Goal: Find specific page/section: Find specific page/section

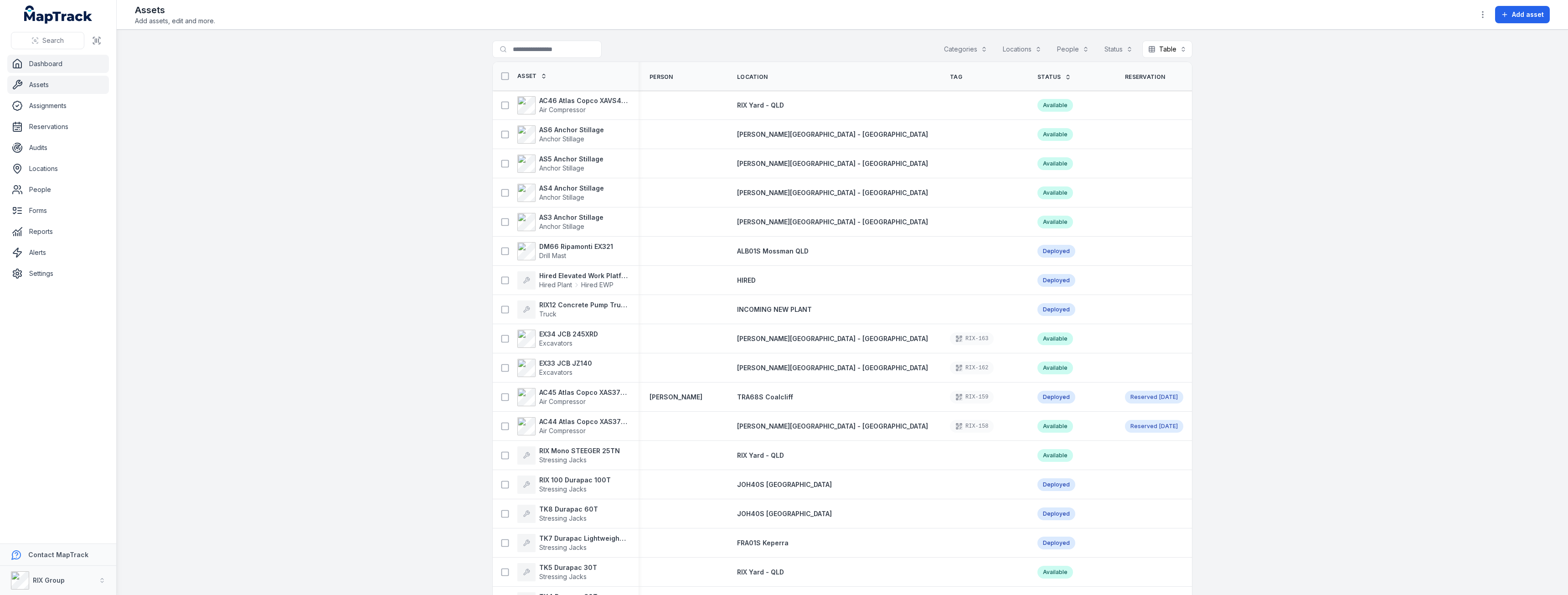
click at [20, 65] on icon at bounding box center [17, 63] width 11 height 11
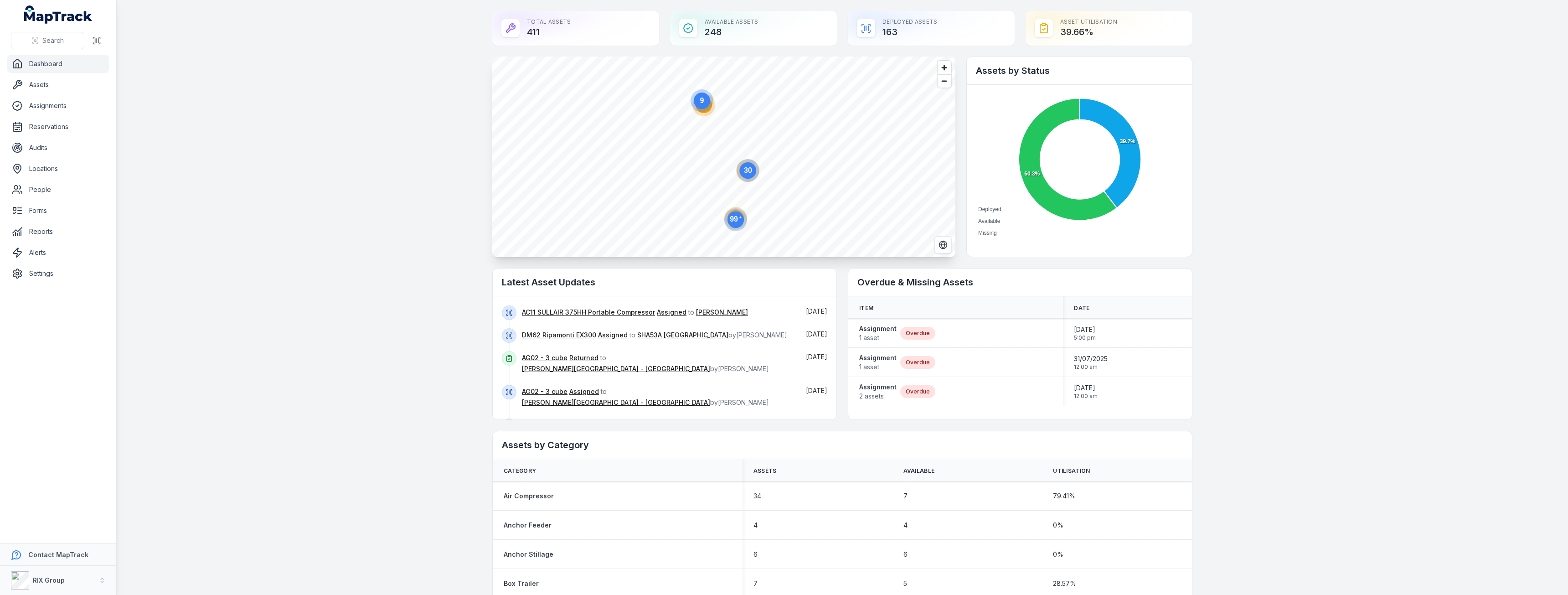
click at [748, 171] on text "30" at bounding box center [748, 170] width 8 height 8
click at [665, 134] on text "3" at bounding box center [667, 131] width 4 height 8
click at [723, 158] on ellipse "button" at bounding box center [724, 155] width 11 height 11
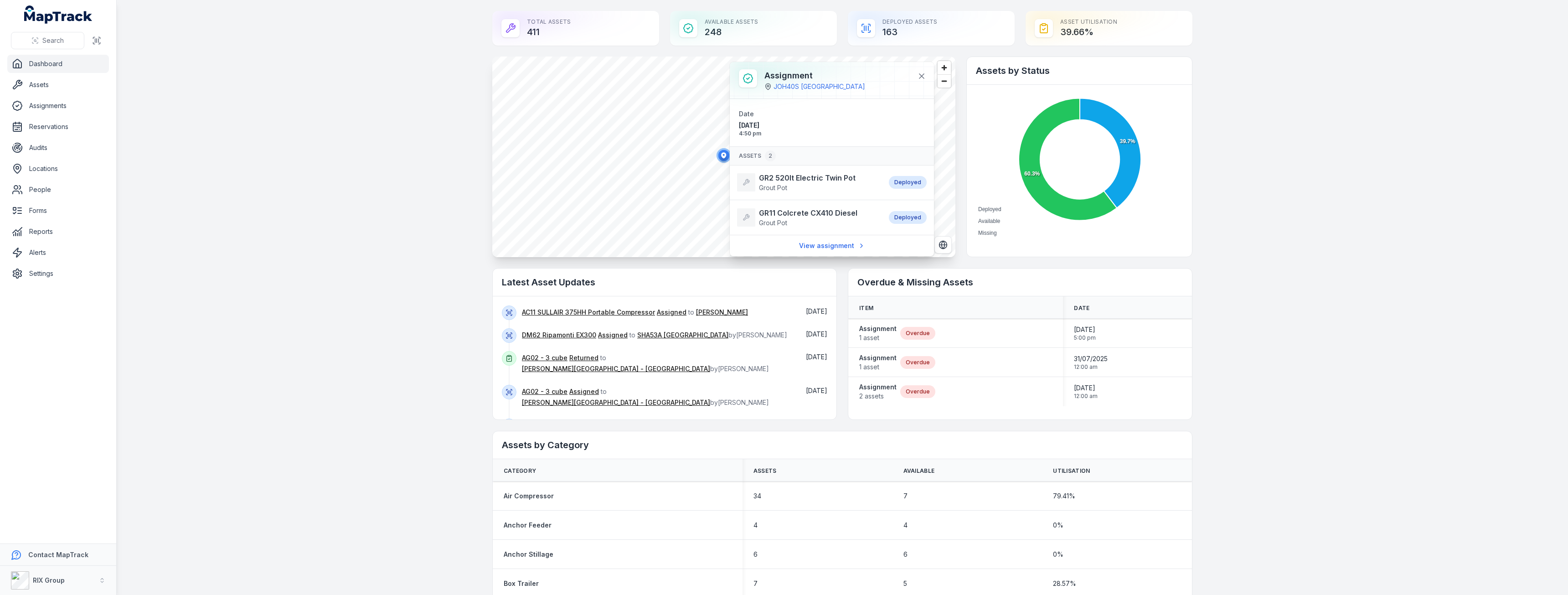
click at [399, 173] on main "Total Assets 411 Available Assets 248 Deployed Assets 163 Asset utilisation 39.…" at bounding box center [842, 297] width 1451 height 595
click at [939, 86] on span "Zoom out" at bounding box center [944, 81] width 13 height 13
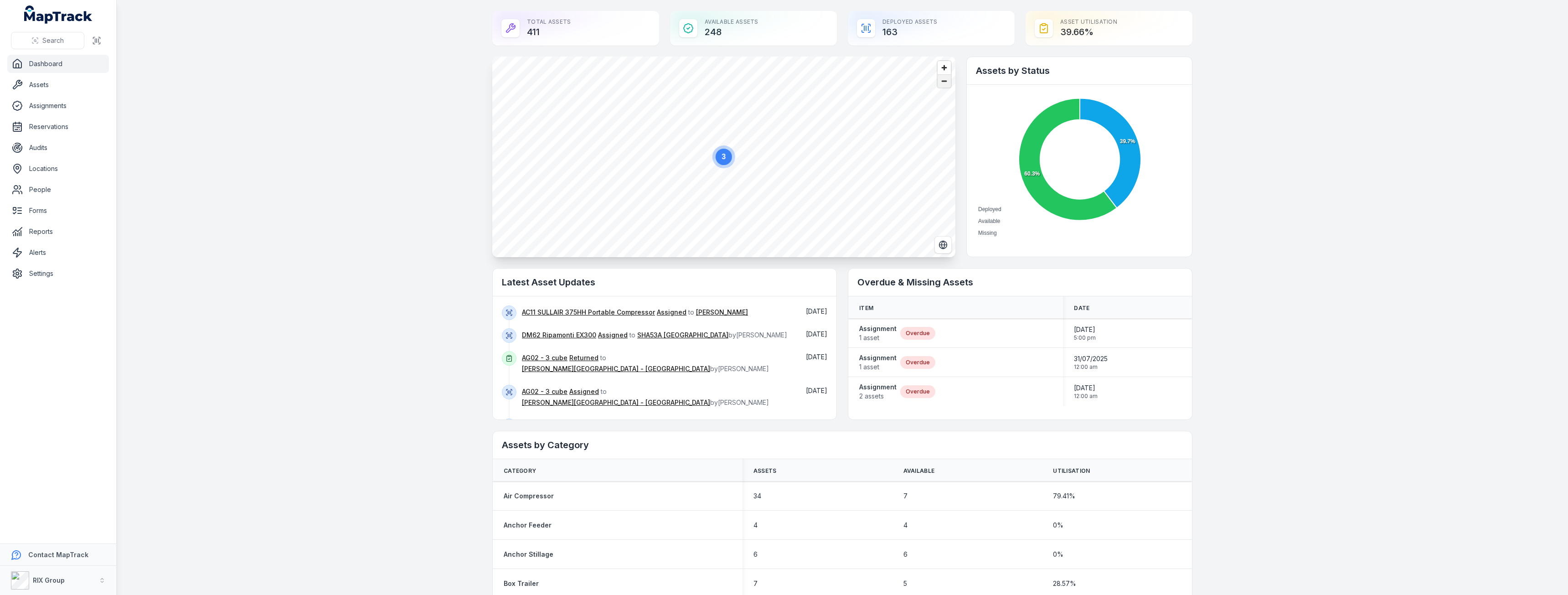
click at [939, 86] on span "Zoom out" at bounding box center [944, 81] width 13 height 13
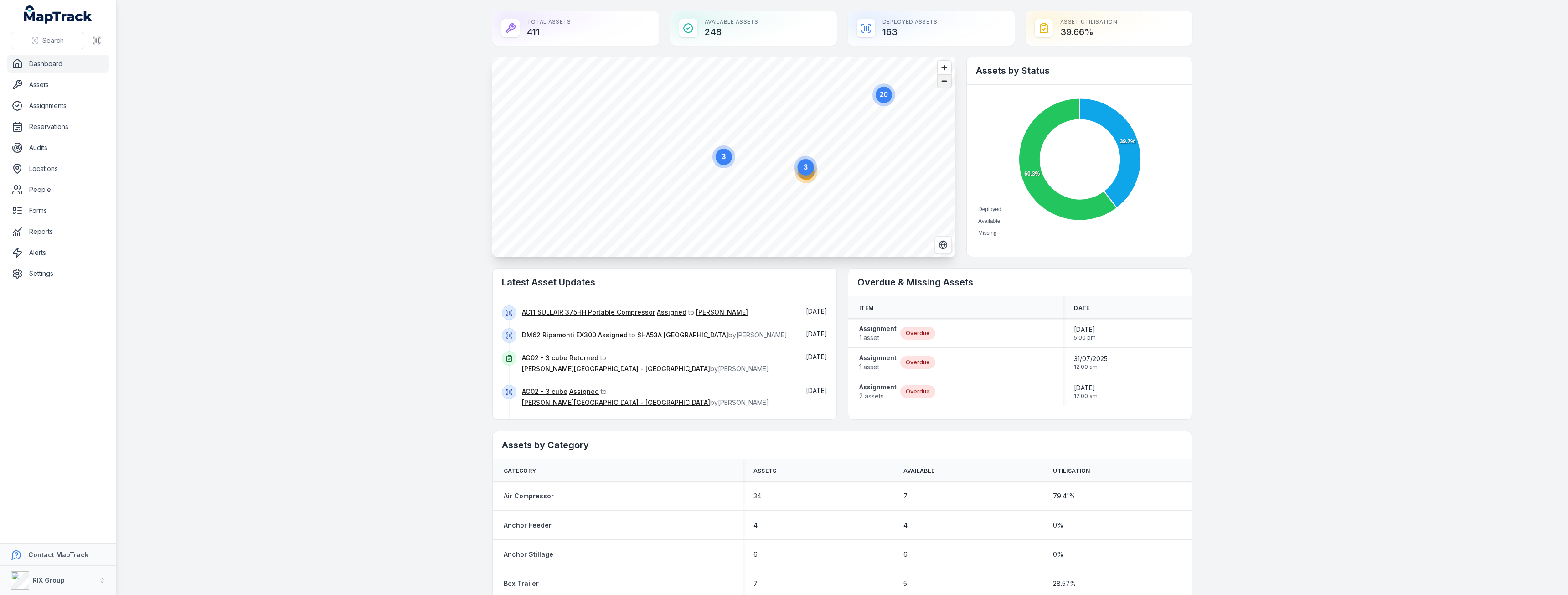
click at [939, 86] on span "Zoom out" at bounding box center [944, 81] width 13 height 13
click at [746, 163] on text "7" at bounding box center [748, 161] width 4 height 8
click at [696, 96] on text "6" at bounding box center [698, 96] width 4 height 8
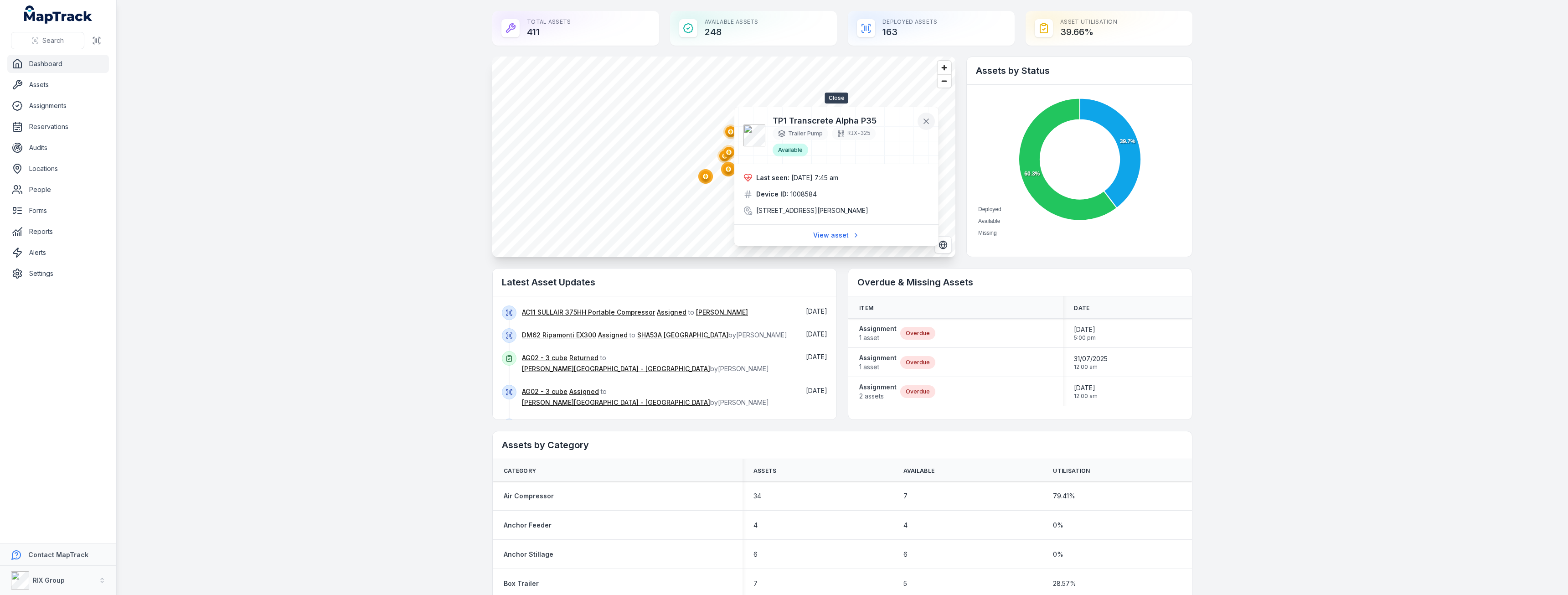
click at [924, 120] on icon at bounding box center [926, 121] width 9 height 9
click at [942, 78] on span "Zoom out" at bounding box center [944, 81] width 13 height 13
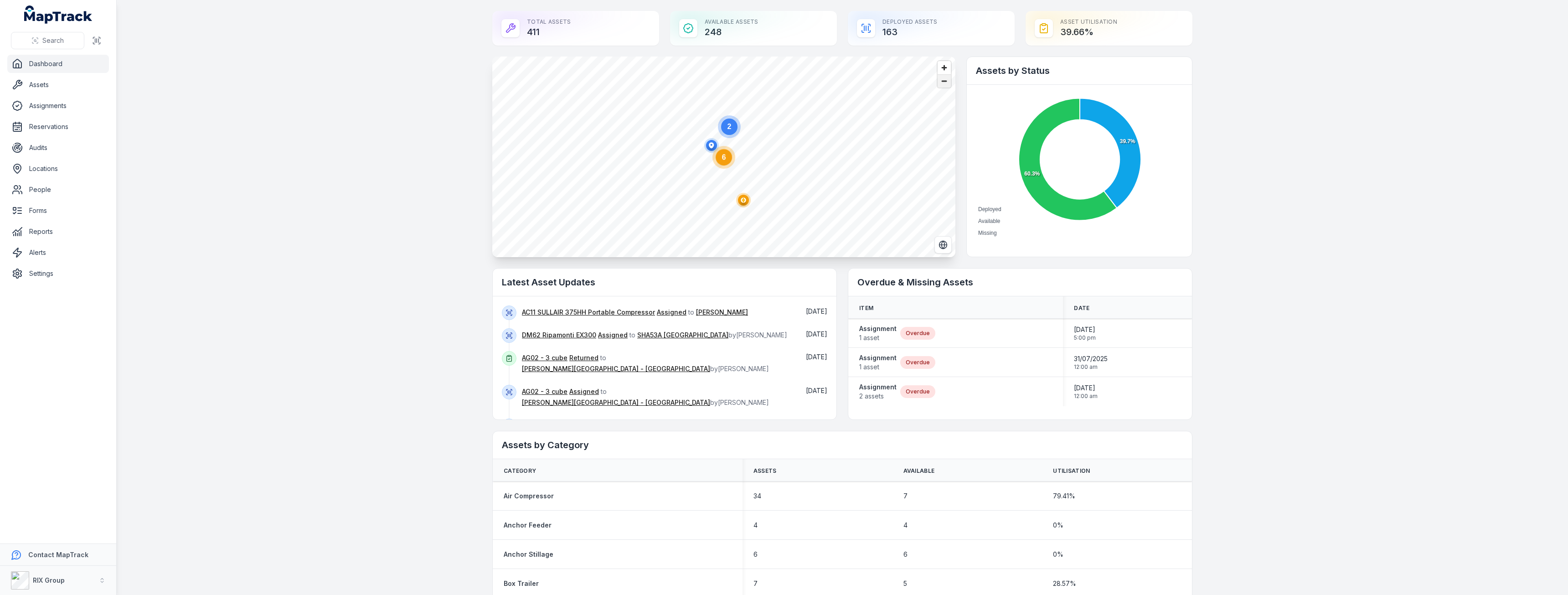
click at [942, 78] on span "Zoom out" at bounding box center [944, 81] width 13 height 13
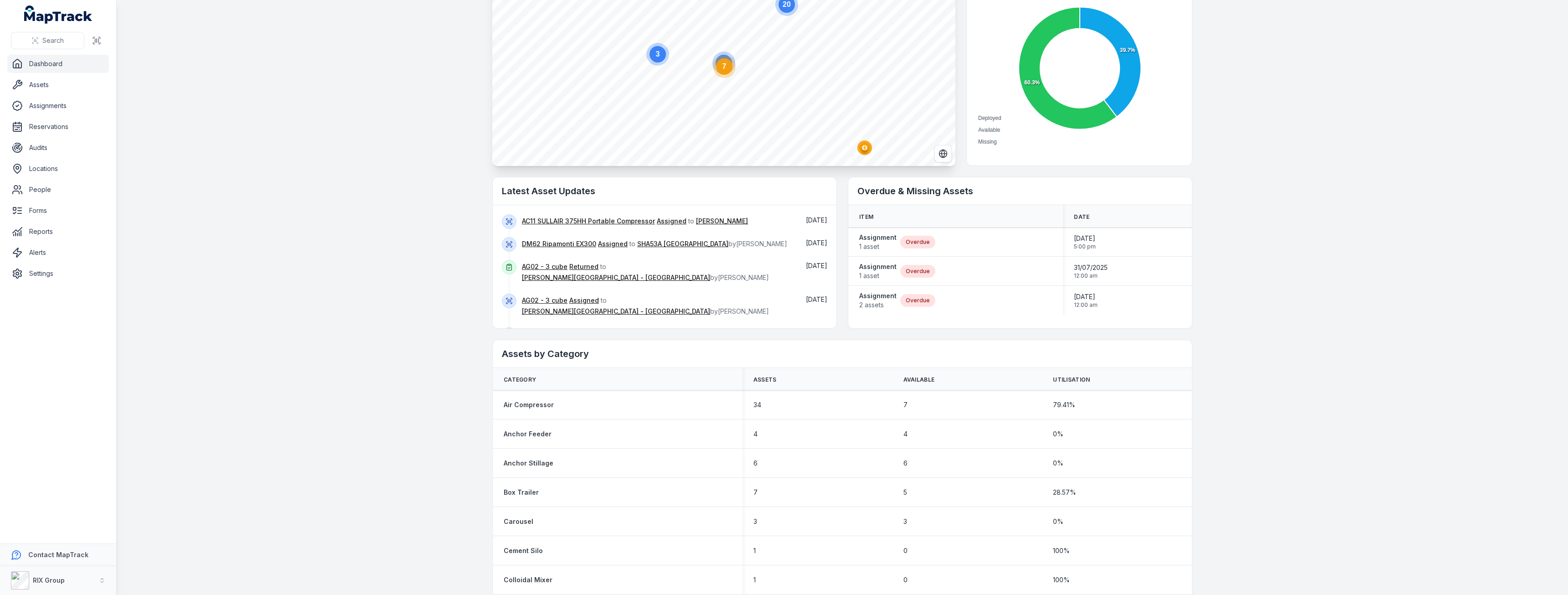
click at [864, 147] on circle "button" at bounding box center [865, 147] width 2 height 2
click at [1061, 100] on icon at bounding box center [1062, 100] width 9 height 9
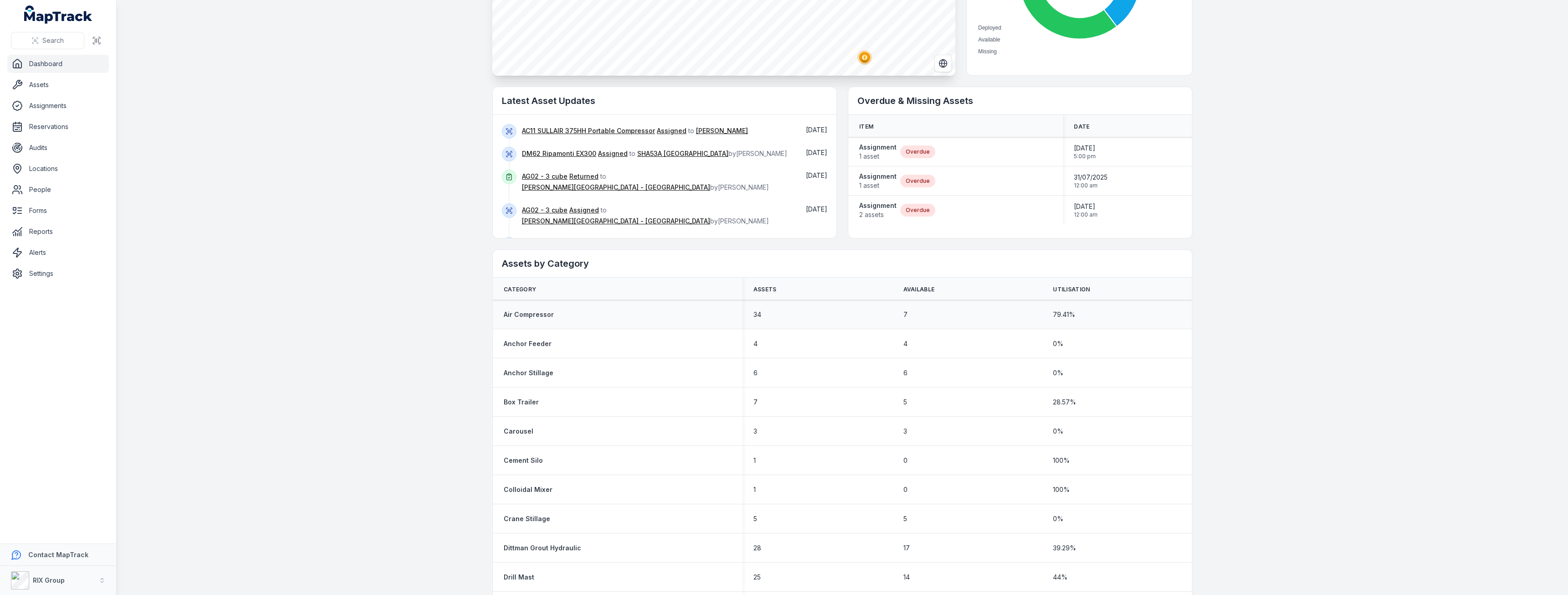
scroll to position [182, 0]
click at [672, 317] on div "Air Compressor" at bounding box center [618, 313] width 228 height 9
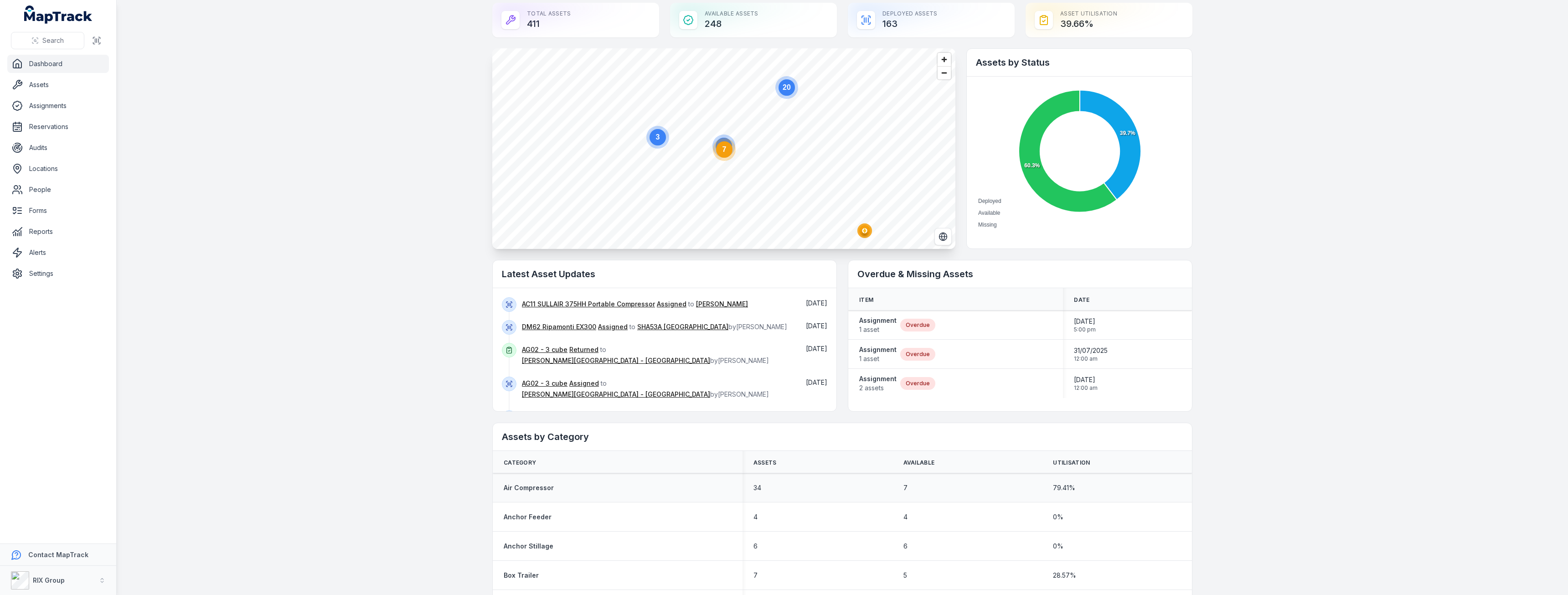
scroll to position [0, 0]
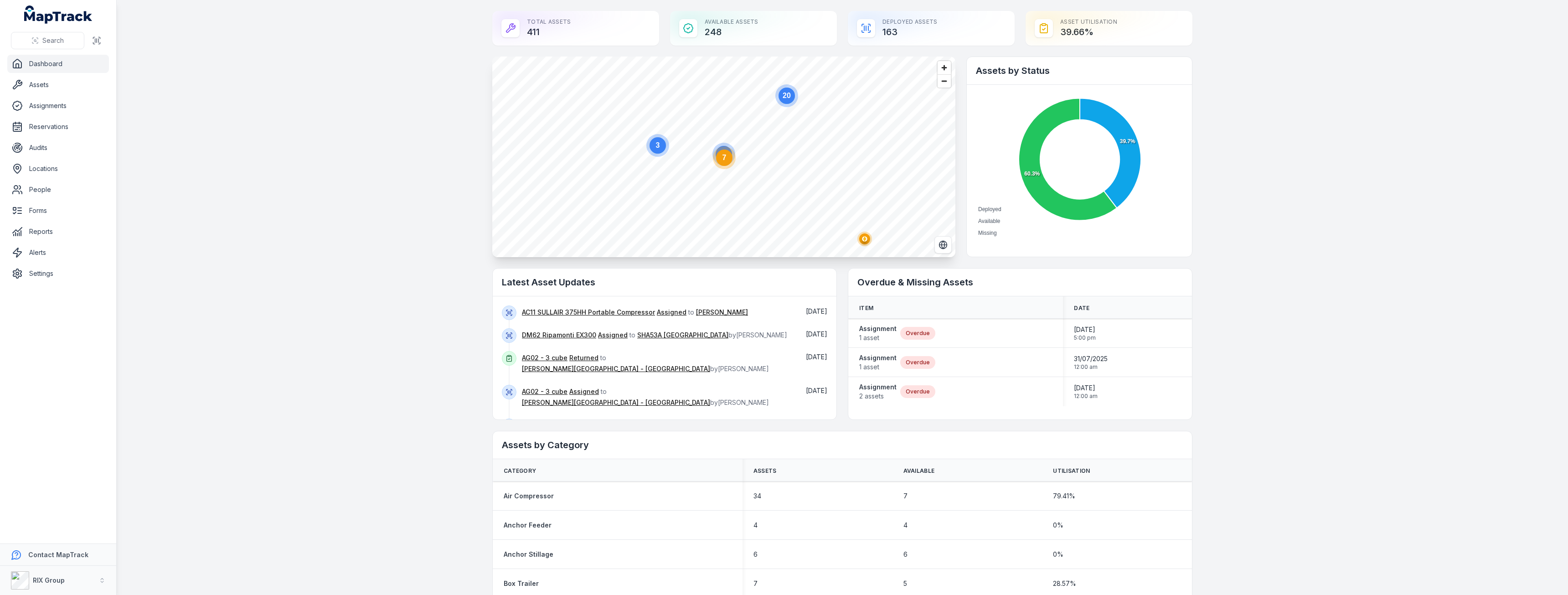
click at [585, 23] on div "Total Assets 411" at bounding box center [575, 28] width 167 height 35
click at [39, 87] on link "Assets" at bounding box center [58, 84] width 102 height 18
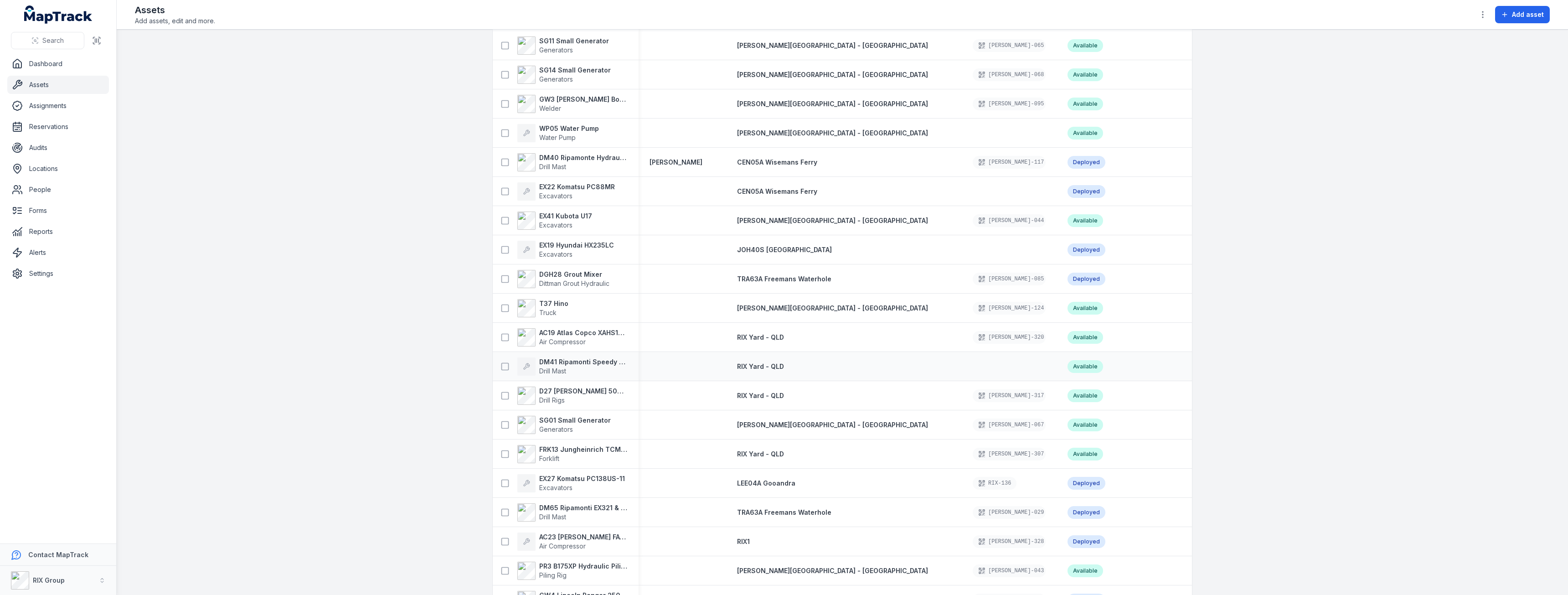
scroll to position [5162, 0]
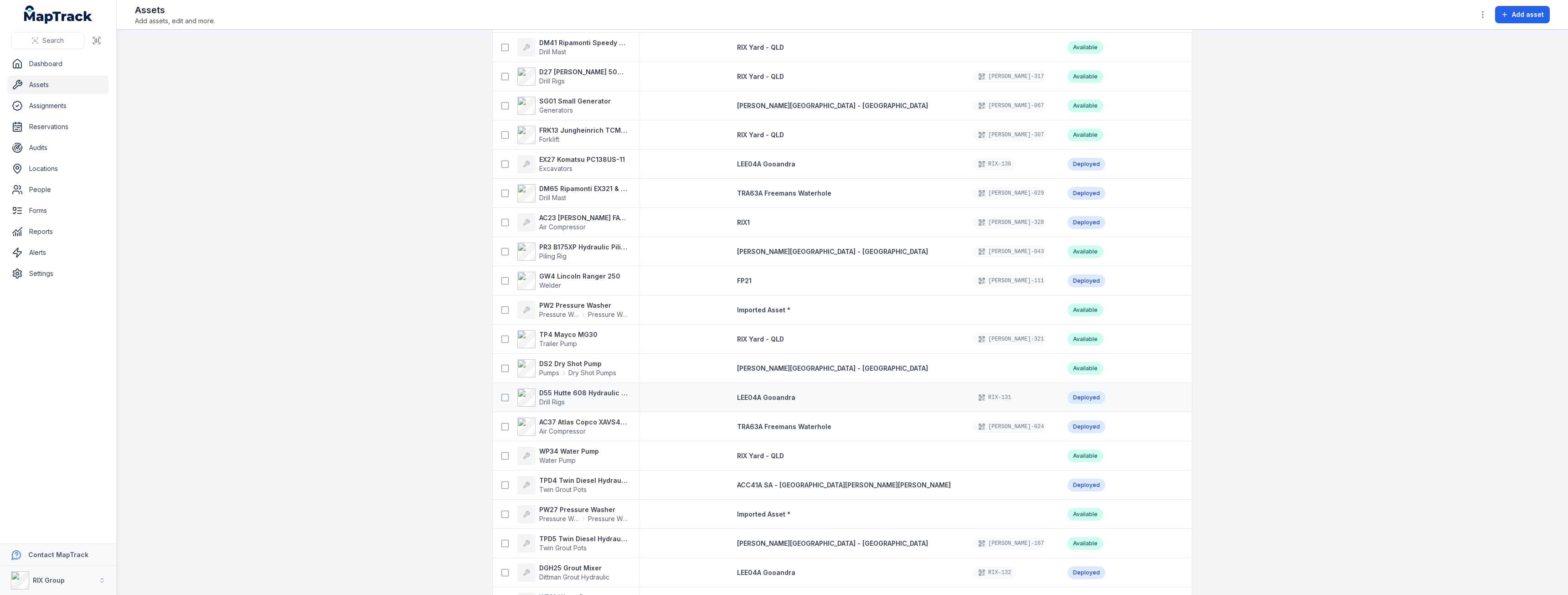
click at [570, 409] on div "D55 Hutte 608 Hydraulic Crawler Drill Drill Rigs" at bounding box center [565, 397] width 146 height 25
click at [541, 395] on strong "D55 Hutte 608 Hydraulic Crawler Drill" at bounding box center [583, 392] width 89 height 9
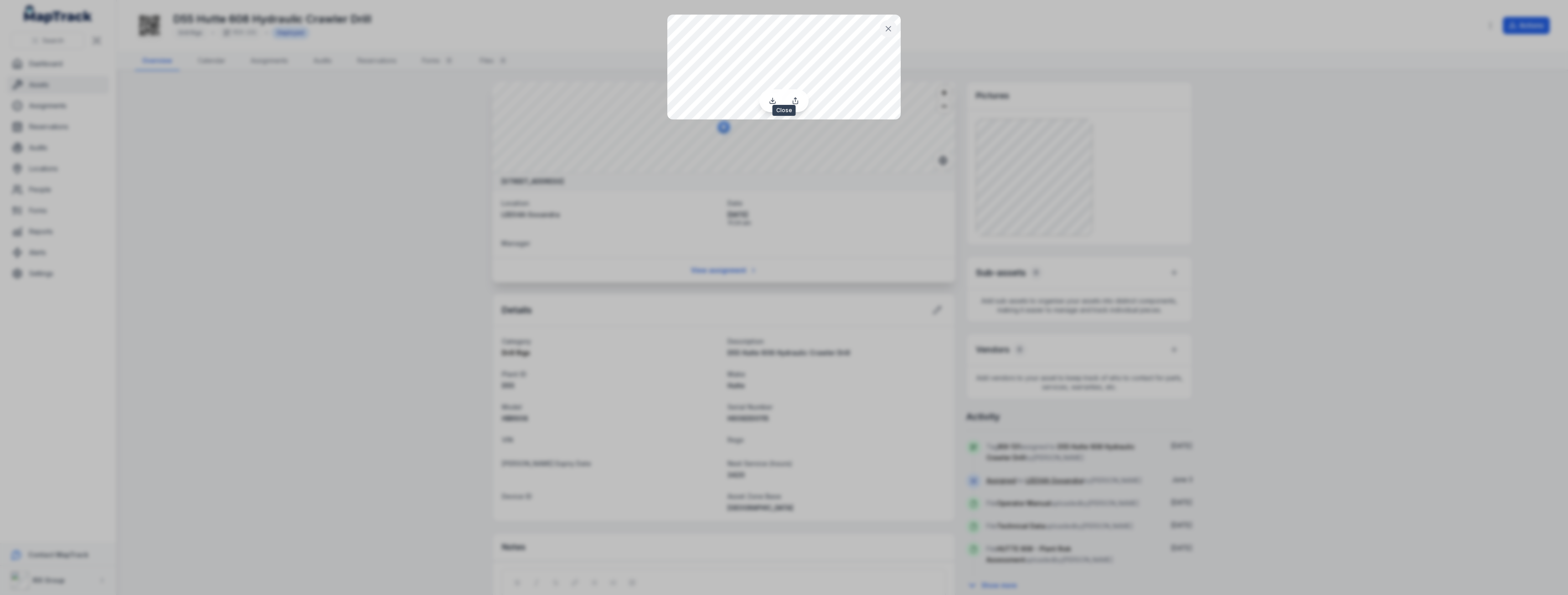
click at [890, 25] on icon at bounding box center [888, 28] width 9 height 9
